Goal: Task Accomplishment & Management: Use online tool/utility

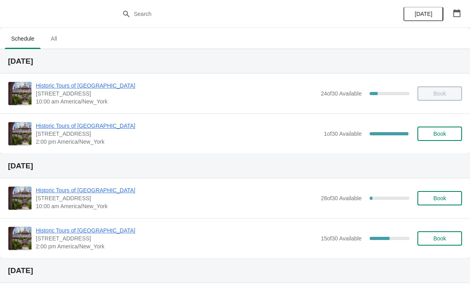
click at [92, 128] on span "Historic Tours of [GEOGRAPHIC_DATA]" at bounding box center [178, 126] width 284 height 8
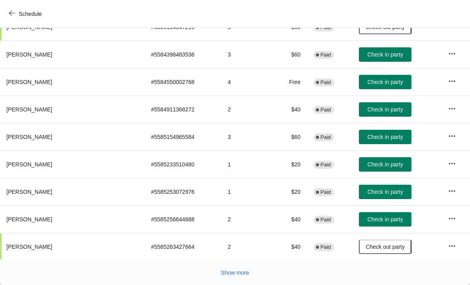
scroll to position [146, 0]
click at [234, 279] on button "Show more" at bounding box center [235, 273] width 35 height 14
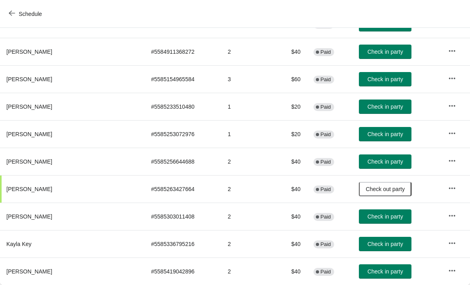
scroll to position [204, 0]
click at [377, 275] on span "Check in party" at bounding box center [384, 272] width 35 height 6
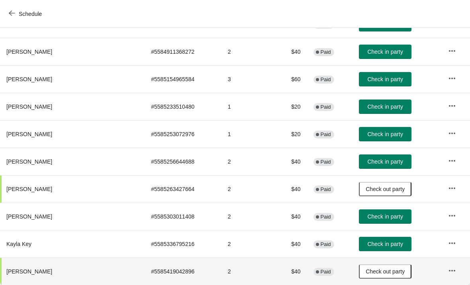
click at [377, 247] on span "Check in party" at bounding box center [384, 244] width 35 height 6
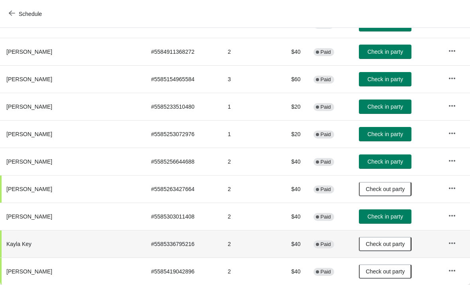
click at [383, 136] on span "Check in party" at bounding box center [384, 134] width 35 height 6
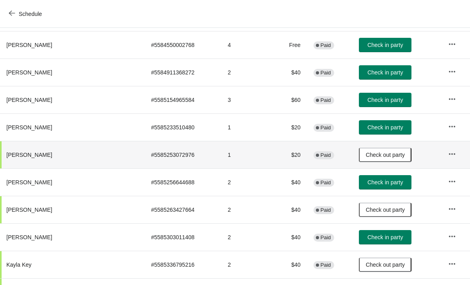
scroll to position [183, 0]
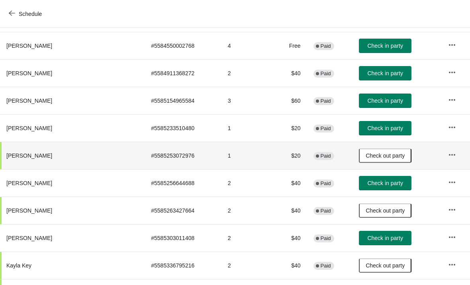
click at [381, 79] on button "Check in party" at bounding box center [385, 73] width 53 height 14
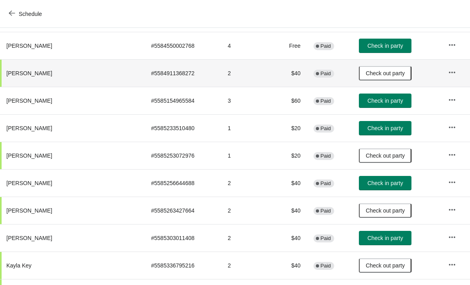
click at [369, 238] on span "Check in party" at bounding box center [384, 238] width 35 height 6
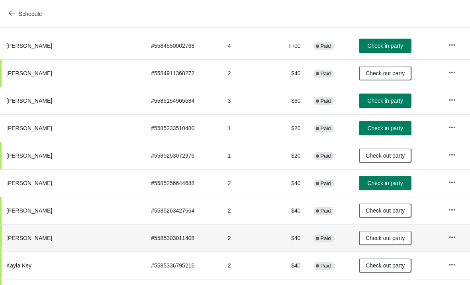
click at [380, 183] on span "Check in party" at bounding box center [384, 183] width 35 height 6
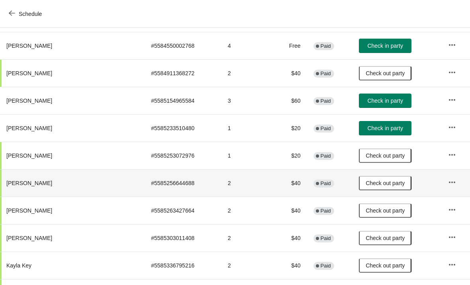
scroll to position [184, 0]
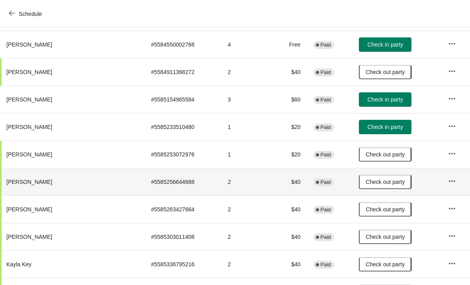
click at [391, 99] on span "Check in party" at bounding box center [386, 99] width 40 height 6
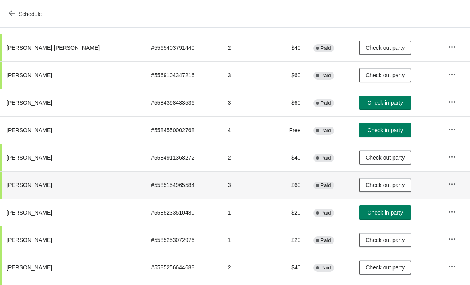
scroll to position [99, 0]
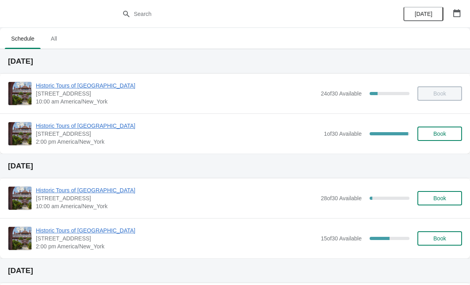
click at [87, 124] on span "Historic Tours of [GEOGRAPHIC_DATA]" at bounding box center [178, 126] width 284 height 8
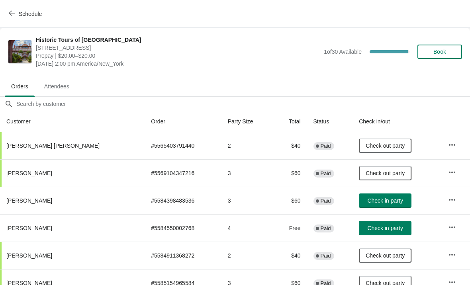
click at [377, 229] on span "Check in party" at bounding box center [384, 228] width 35 height 6
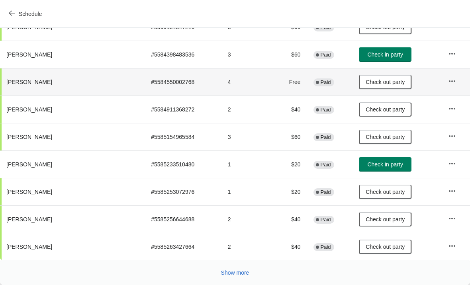
scroll to position [146, 0]
click at [230, 274] on span "Show more" at bounding box center [235, 273] width 28 height 6
